Goal: Navigation & Orientation: Find specific page/section

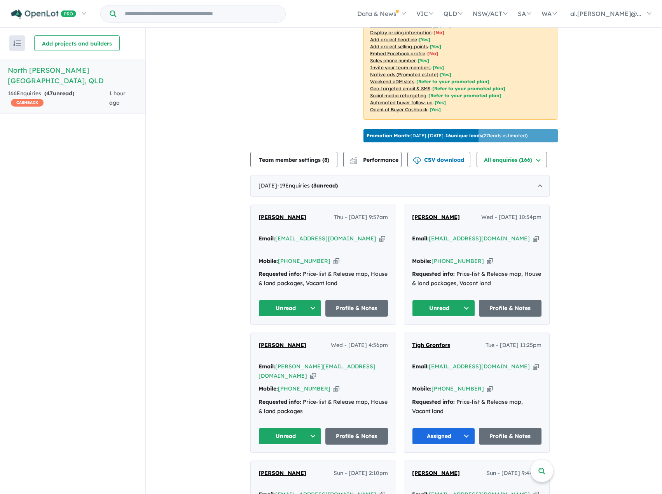
scroll to position [272, 0]
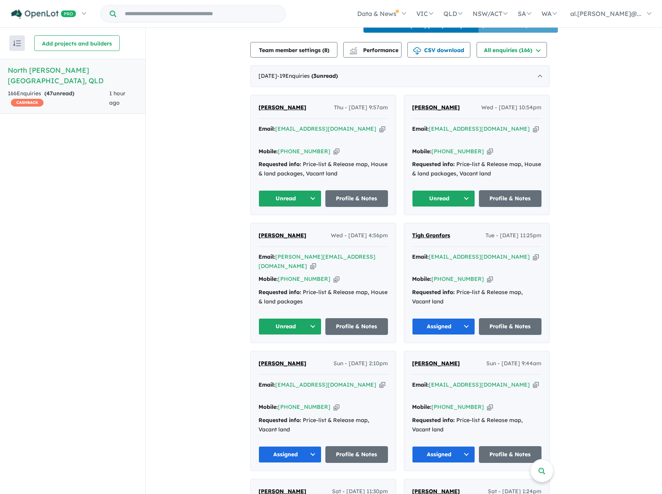
click at [301, 318] on button "Unread" at bounding box center [289, 326] width 63 height 17
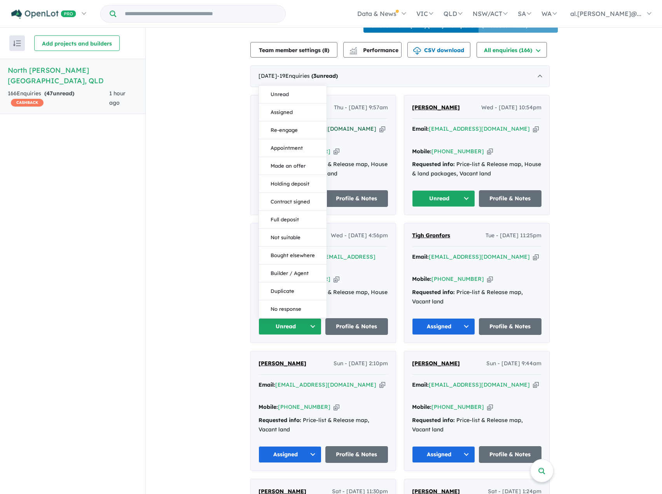
drag, startPoint x: 302, startPoint y: 93, endPoint x: 321, endPoint y: 122, distance: 34.8
click at [302, 103] on button "Assigned" at bounding box center [293, 112] width 68 height 18
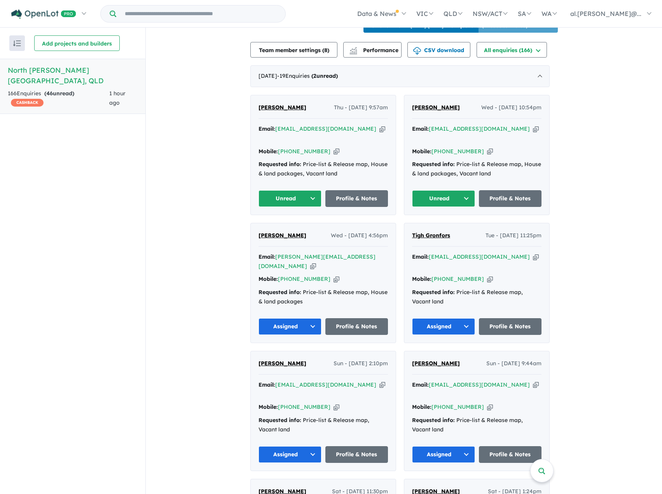
click at [462, 190] on button "Unread" at bounding box center [443, 198] width 63 height 17
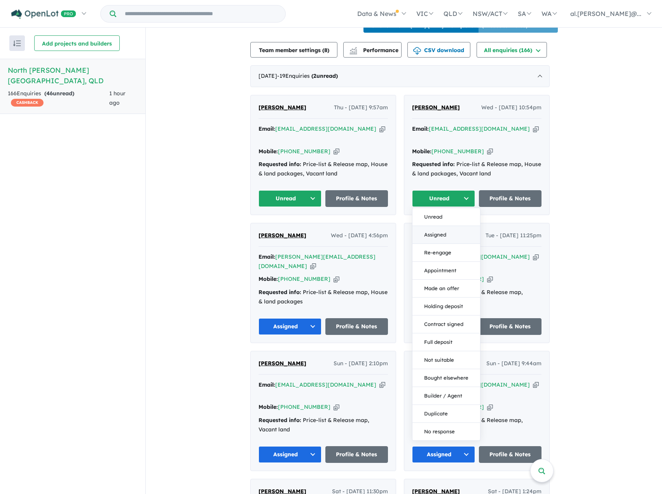
drag, startPoint x: 448, startPoint y: 225, endPoint x: 299, endPoint y: 197, distance: 151.8
click at [447, 226] on button "Assigned" at bounding box center [446, 235] width 68 height 18
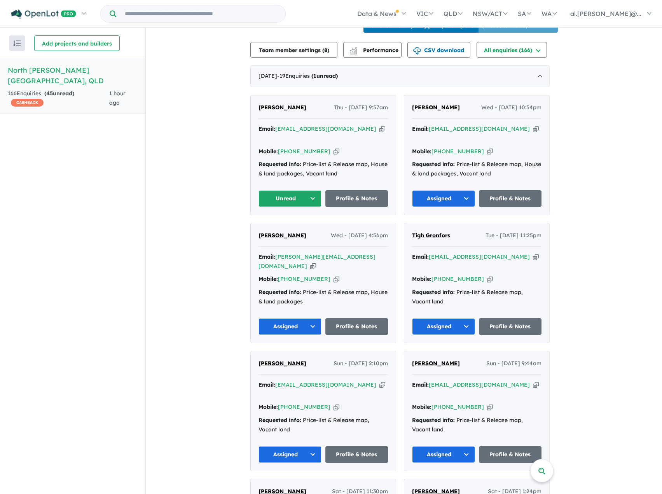
click at [297, 190] on button "Unread" at bounding box center [289, 198] width 63 height 17
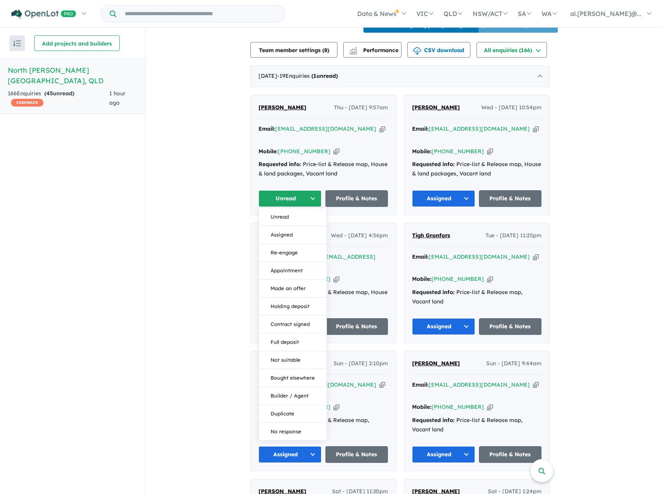
drag, startPoint x: 293, startPoint y: 222, endPoint x: 217, endPoint y: 239, distance: 78.4
click at [293, 226] on button "Assigned" at bounding box center [293, 235] width 68 height 18
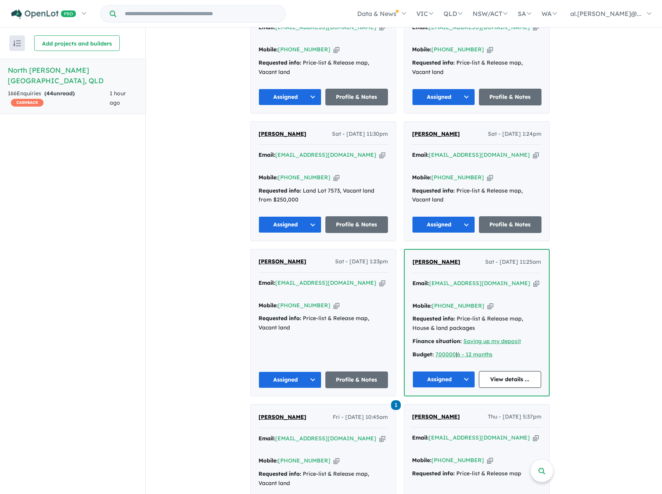
scroll to position [738, 0]
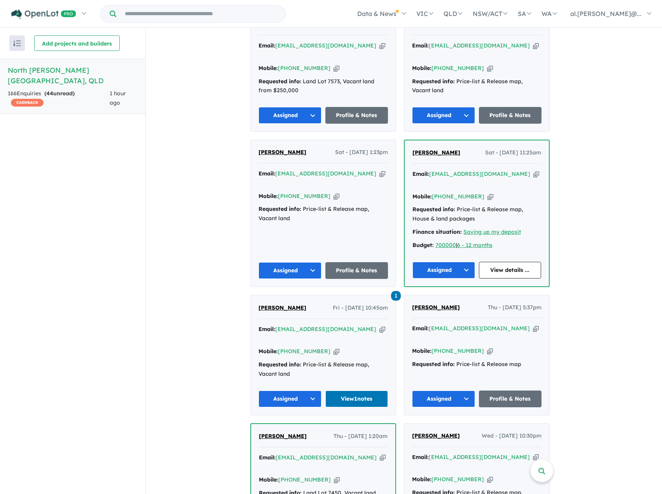
click at [533, 324] on icon "button" at bounding box center [536, 328] width 6 height 8
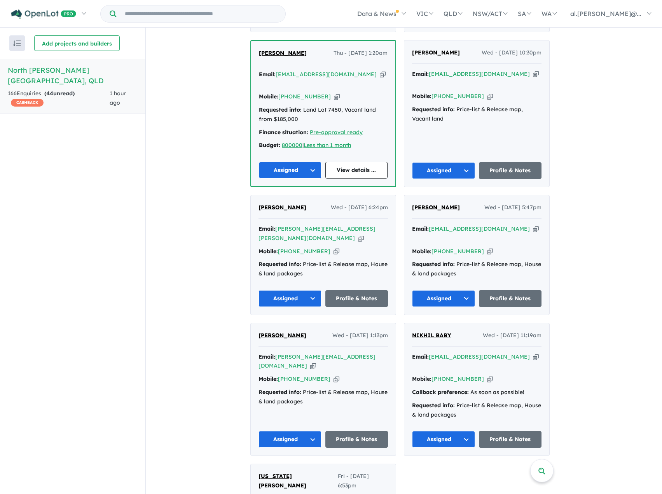
scroll to position [1127, 0]
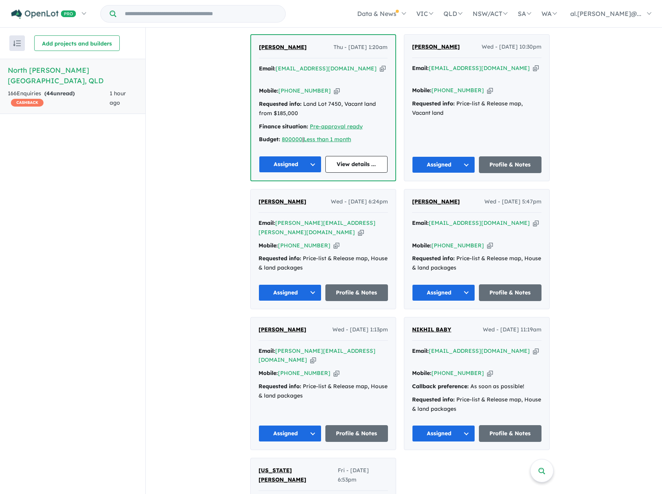
click at [316, 356] on icon "button" at bounding box center [313, 360] width 6 height 8
